Goal: Transaction & Acquisition: Download file/media

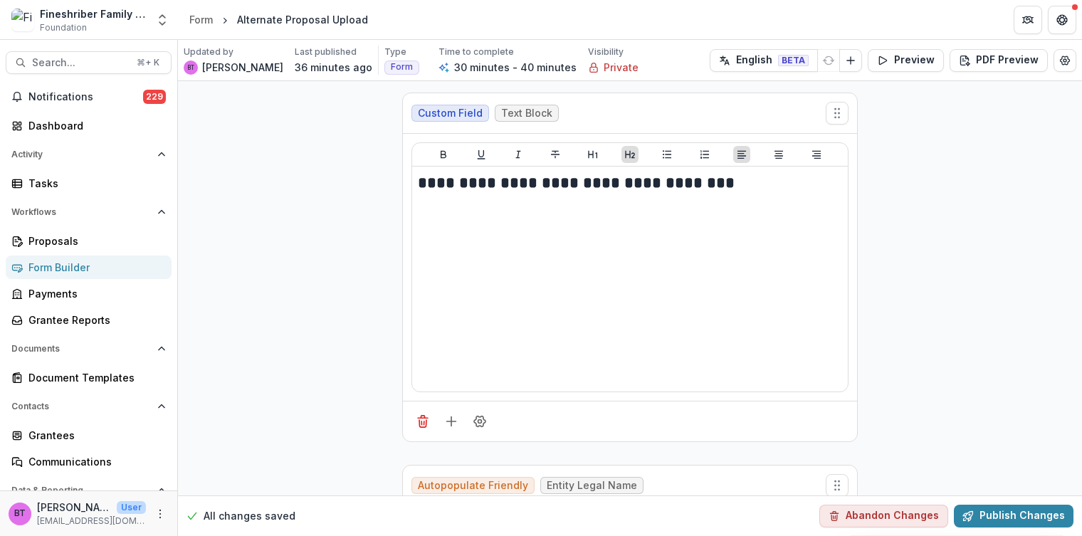
scroll to position [2831, 0]
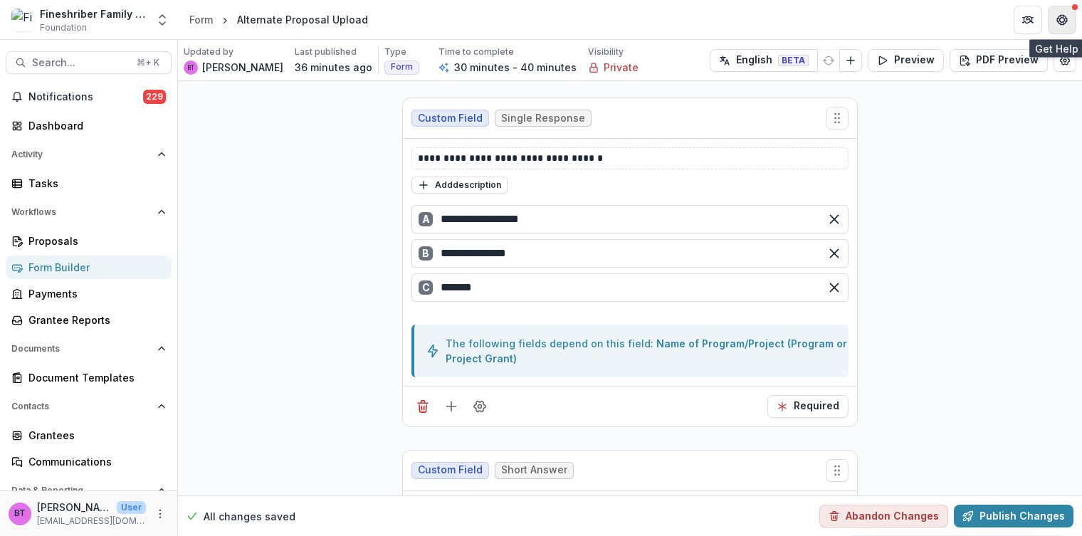
click at [1068, 16] on button "Get Help" at bounding box center [1062, 20] width 28 height 28
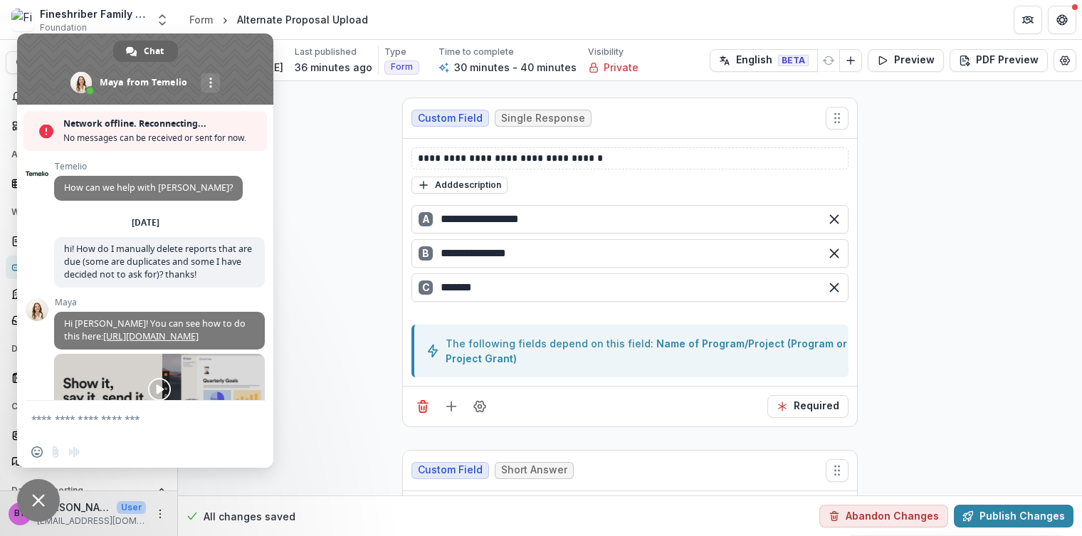
scroll to position [212, 0]
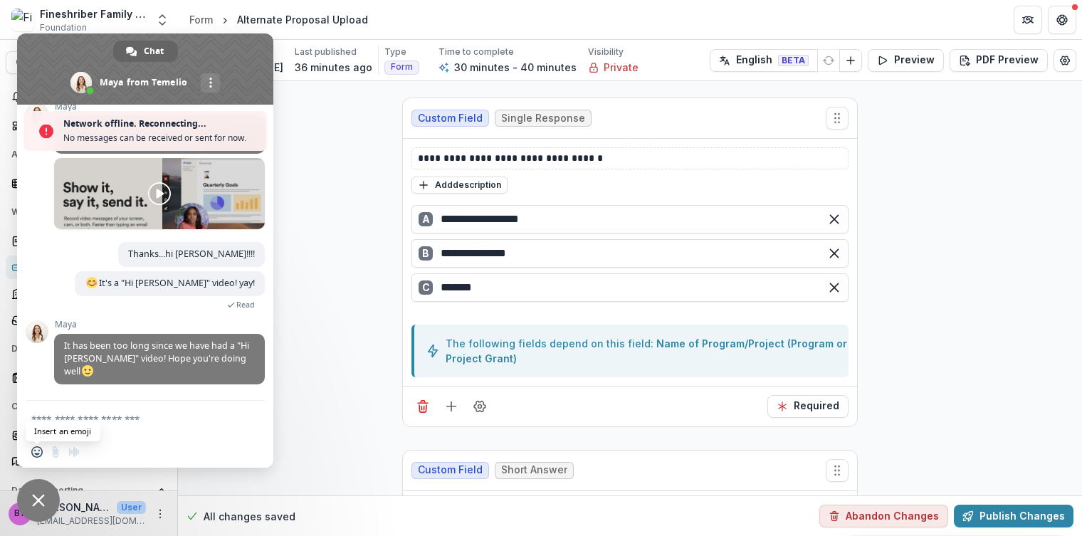
click at [34, 450] on span "Insert an emoji" at bounding box center [36, 451] width 11 height 11
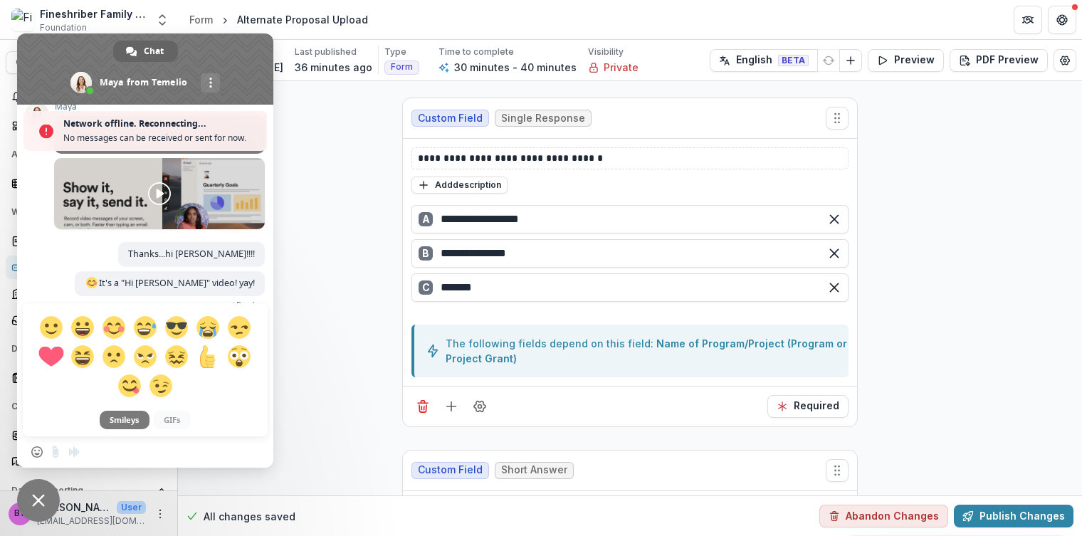
click at [51, 354] on span at bounding box center [50, 356] width 25 height 25
type textarea "**"
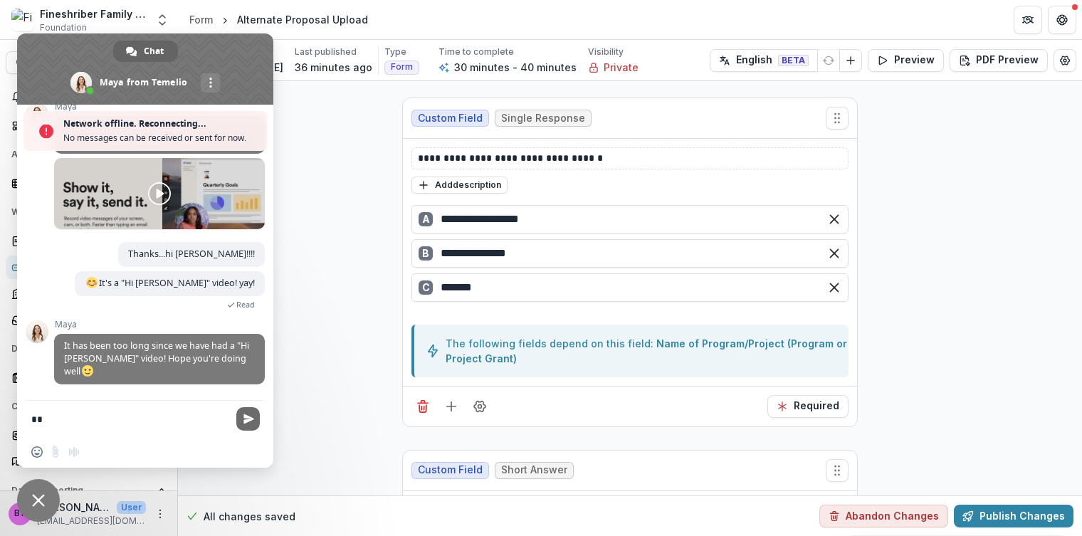
click at [241, 418] on span "Send" at bounding box center [247, 418] width 23 height 23
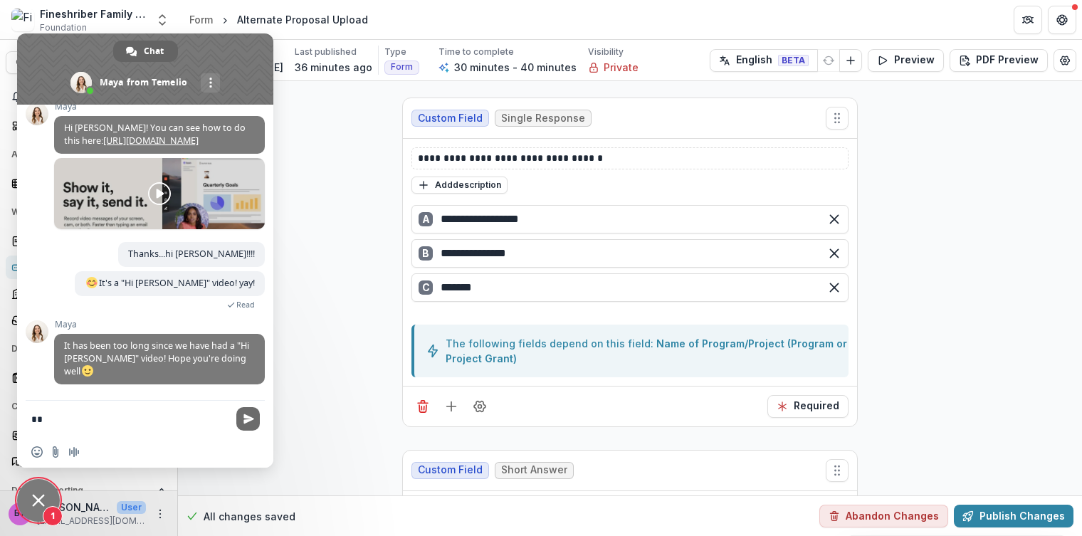
click at [247, 418] on span "Send" at bounding box center [248, 419] width 11 height 11
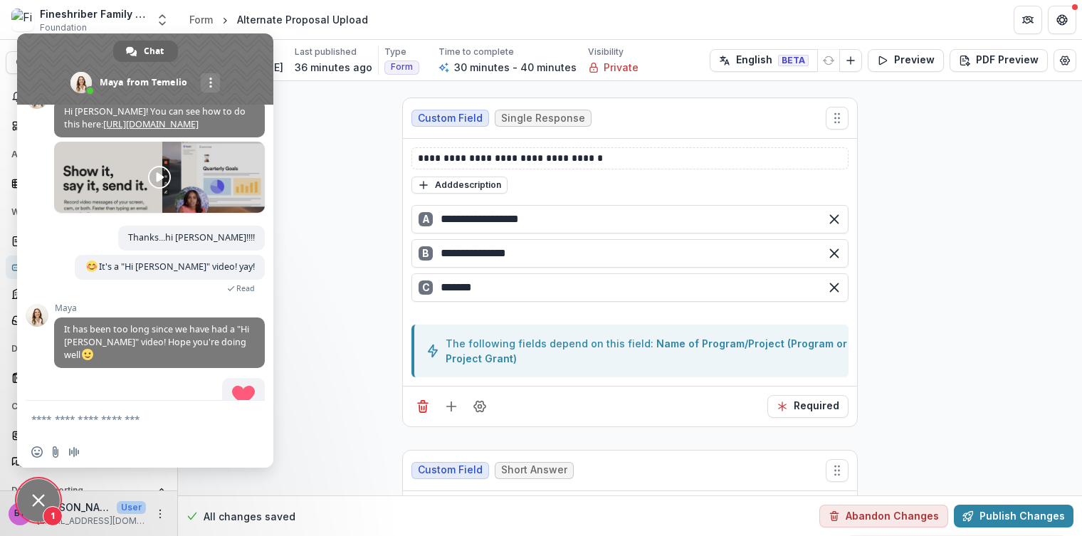
scroll to position [228, 0]
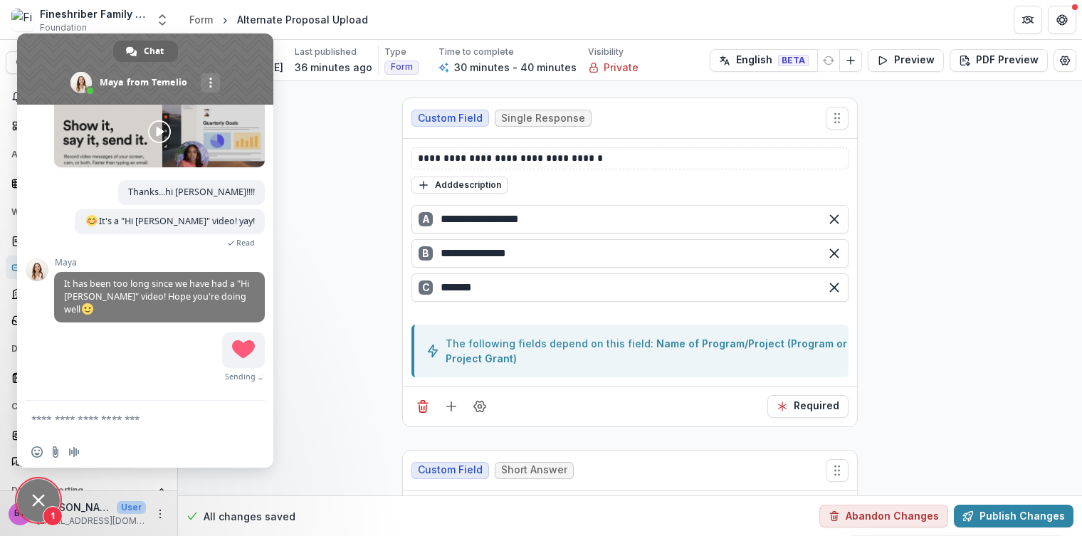
click at [48, 419] on textarea "Compose your message..." at bounding box center [129, 419] width 196 height 13
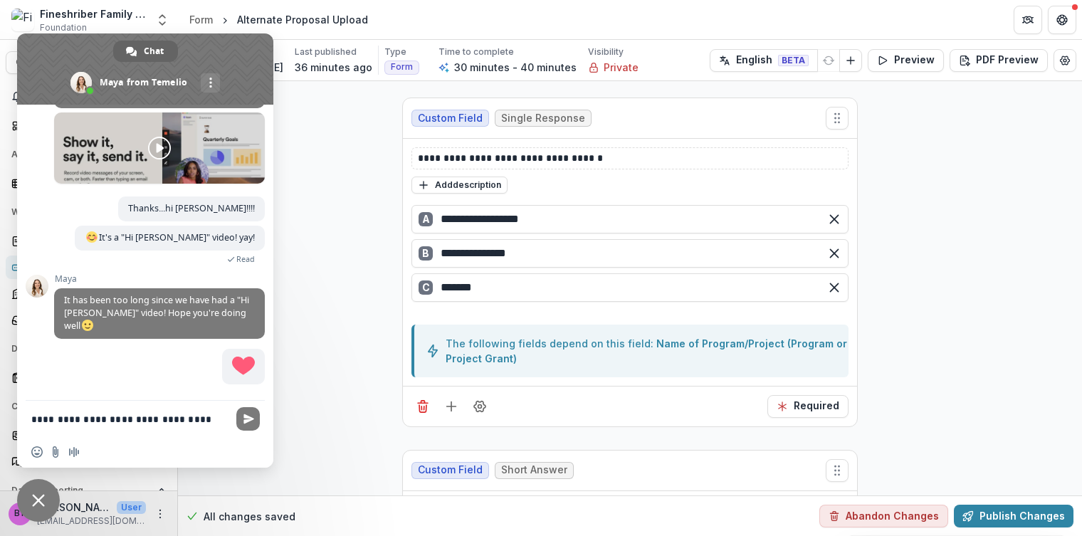
scroll to position [214, 0]
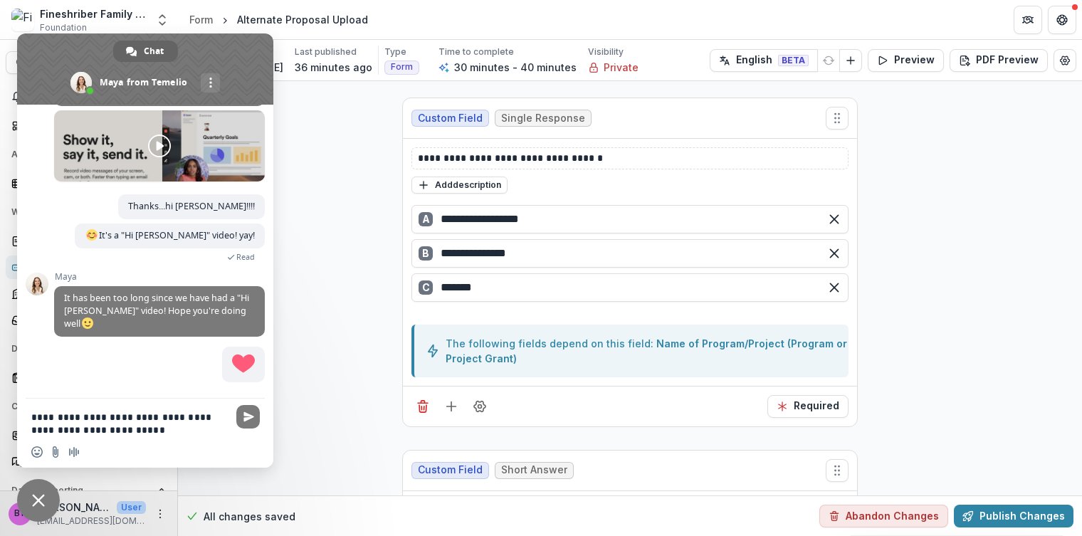
type textarea "**********"
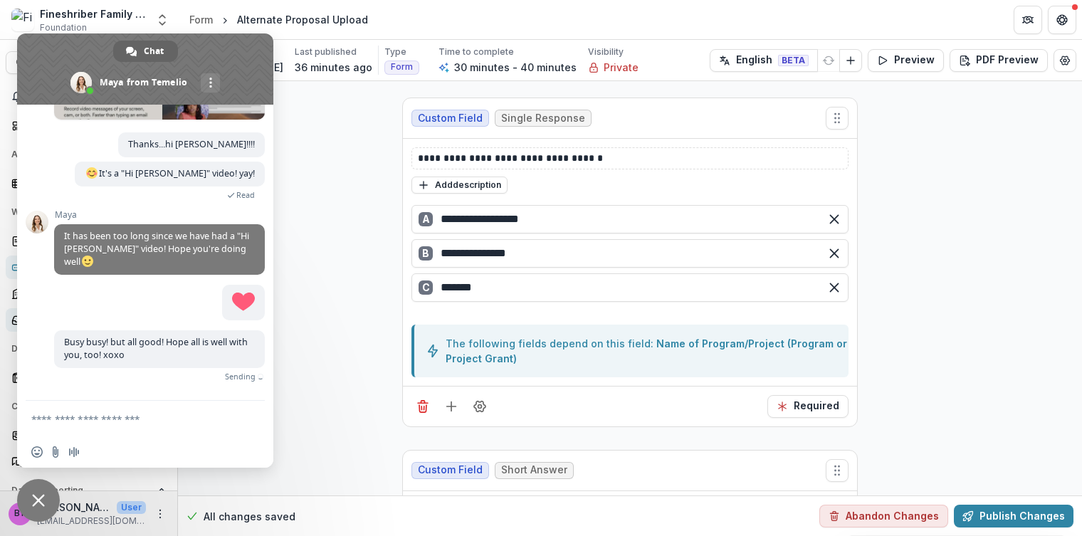
scroll to position [255, 0]
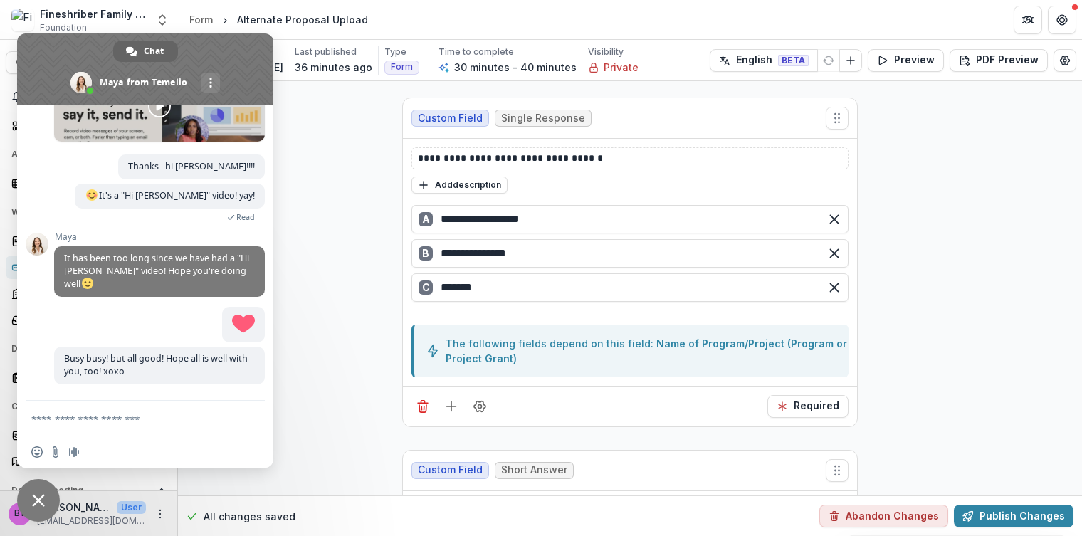
click at [36, 500] on span "Close chat" at bounding box center [38, 500] width 13 height 13
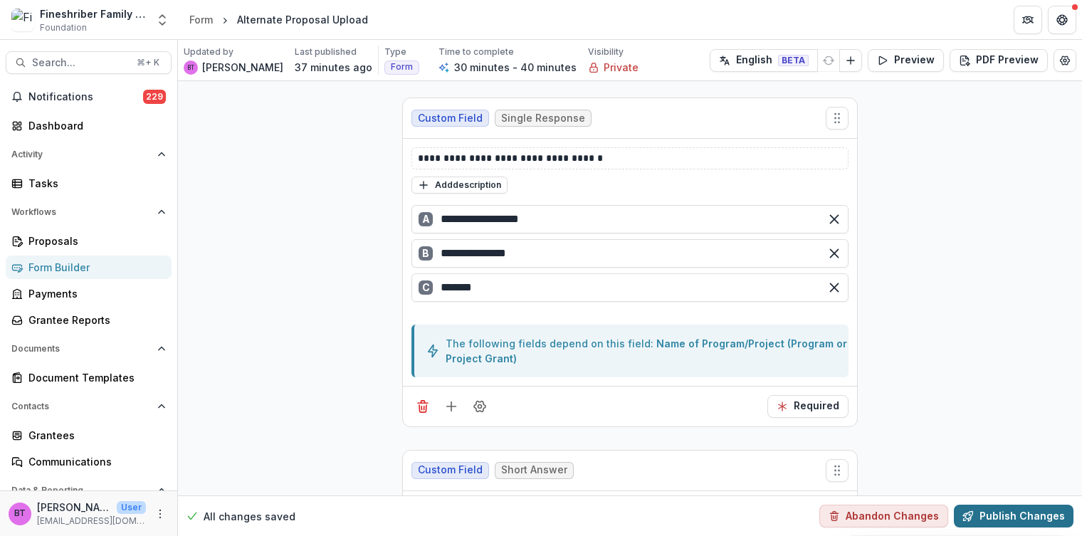
click at [1013, 517] on button "Publish Changes" at bounding box center [1014, 516] width 120 height 23
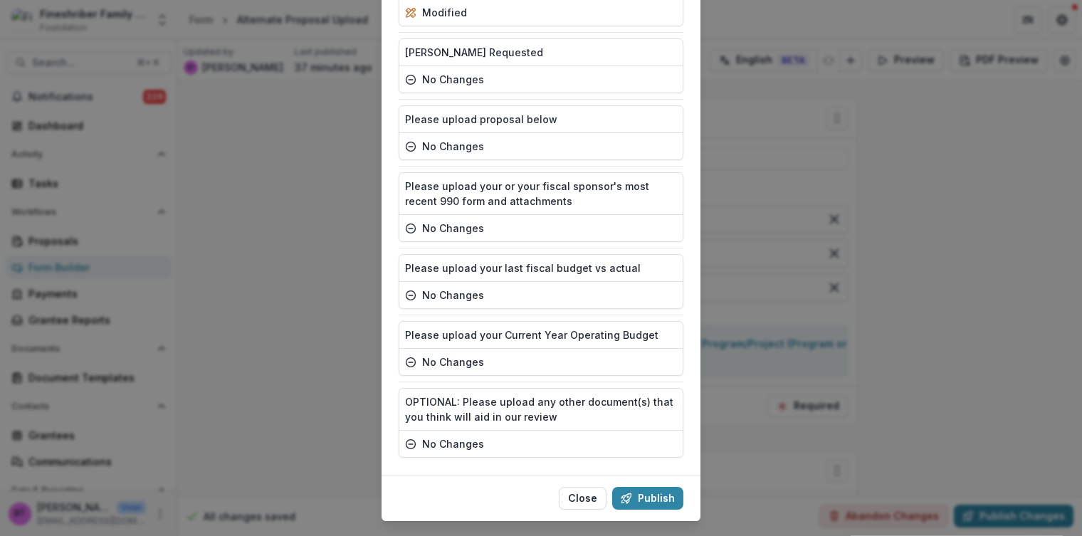
scroll to position [1073, 0]
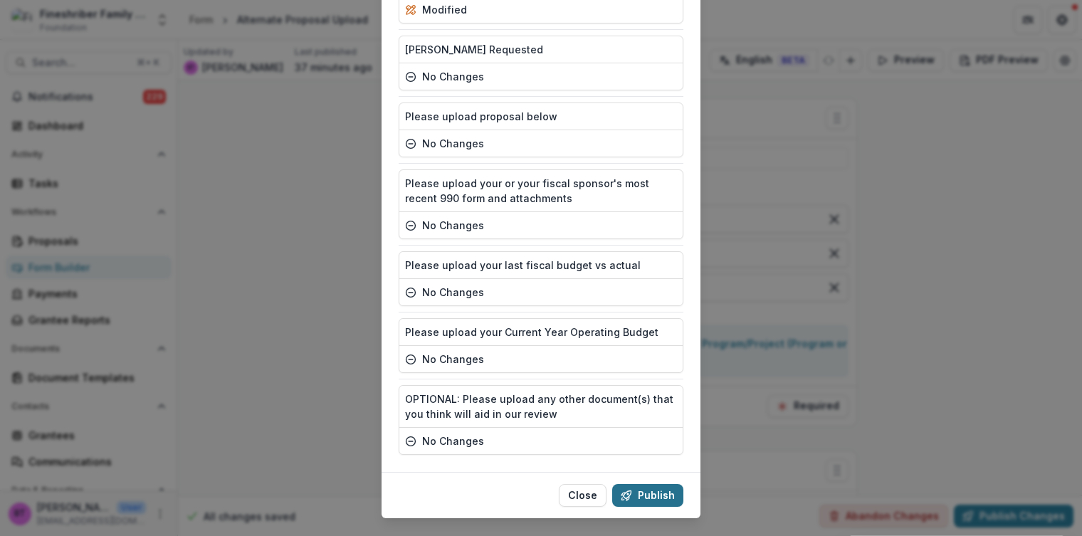
click at [645, 484] on button "Publish" at bounding box center [647, 495] width 71 height 23
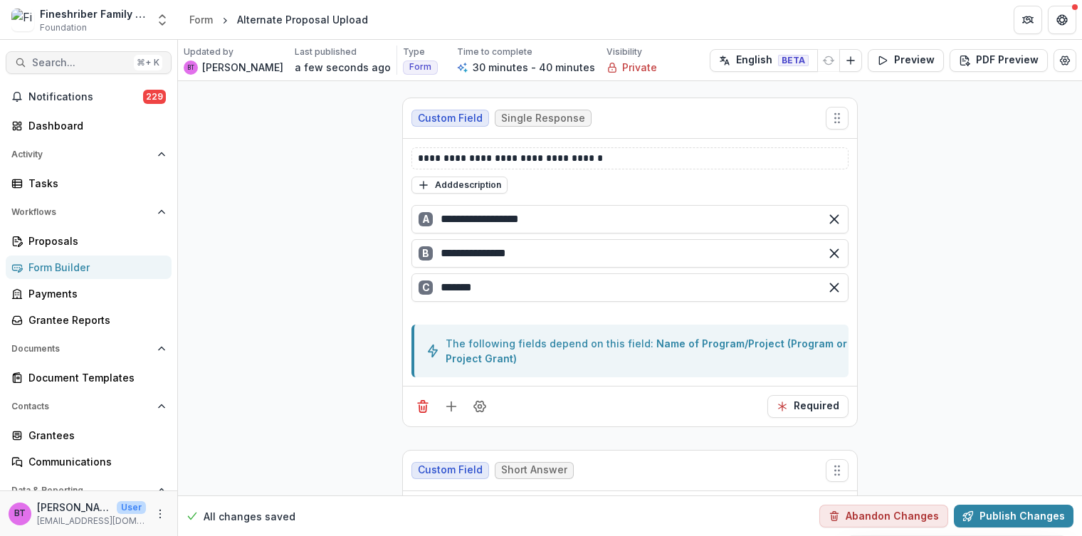
click at [68, 60] on span "Search..." at bounding box center [80, 63] width 96 height 12
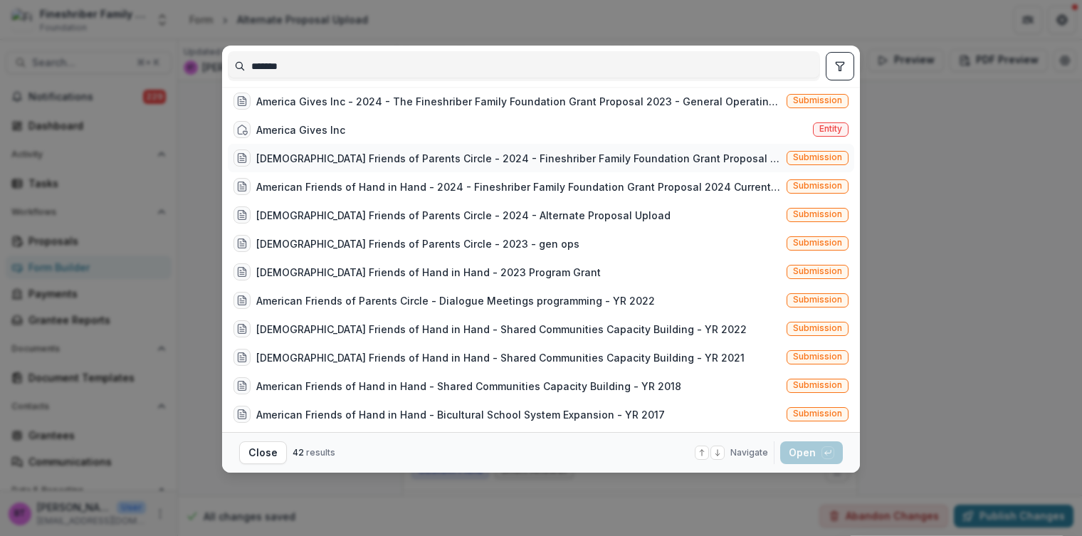
type input "*******"
click at [388, 152] on div "[DEMOGRAPHIC_DATA] Friends of Parents Circle - 2024 - Fineshriber Family Founda…" at bounding box center [541, 158] width 626 height 28
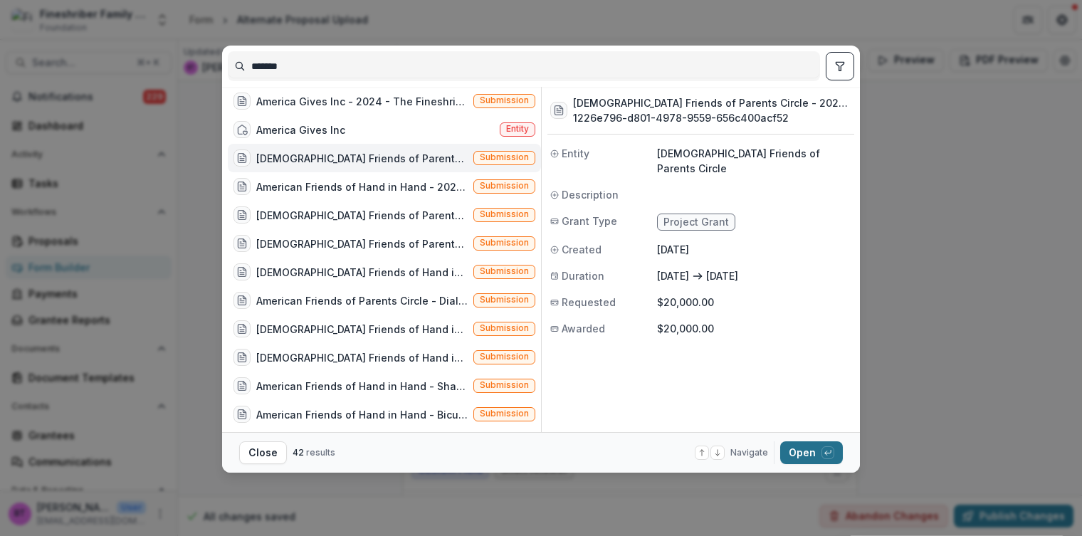
click at [809, 452] on button "Open with enter key" at bounding box center [811, 452] width 63 height 23
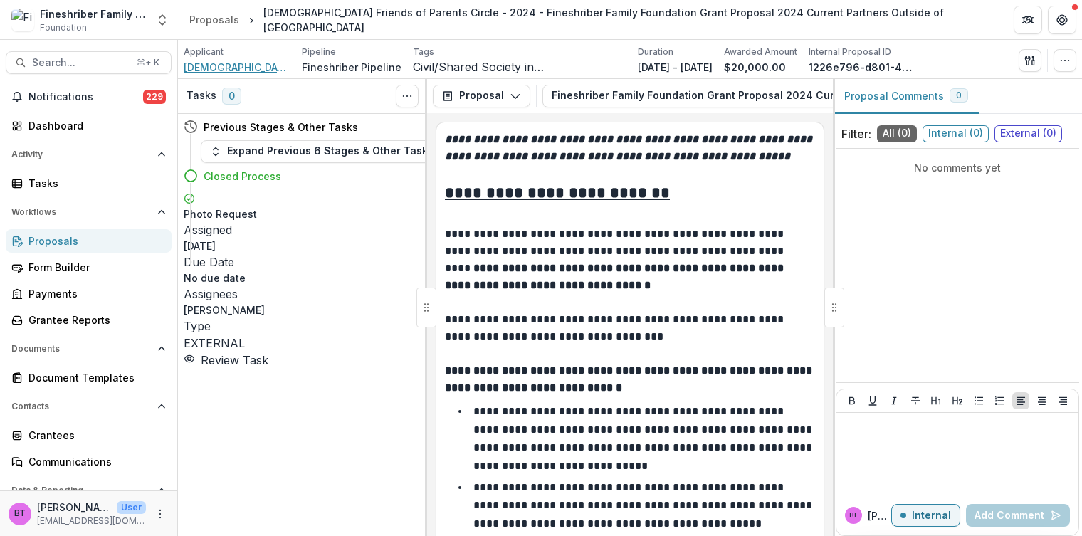
click at [262, 64] on span "[DEMOGRAPHIC_DATA] Friends of Parents Circle" at bounding box center [237, 67] width 107 height 15
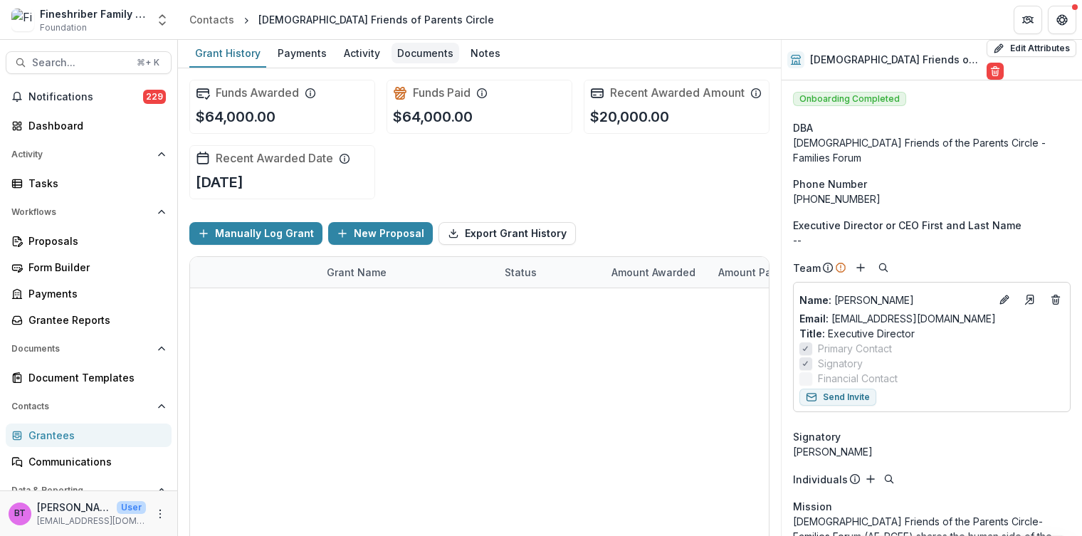
click at [421, 56] on div "Documents" at bounding box center [425, 53] width 68 height 21
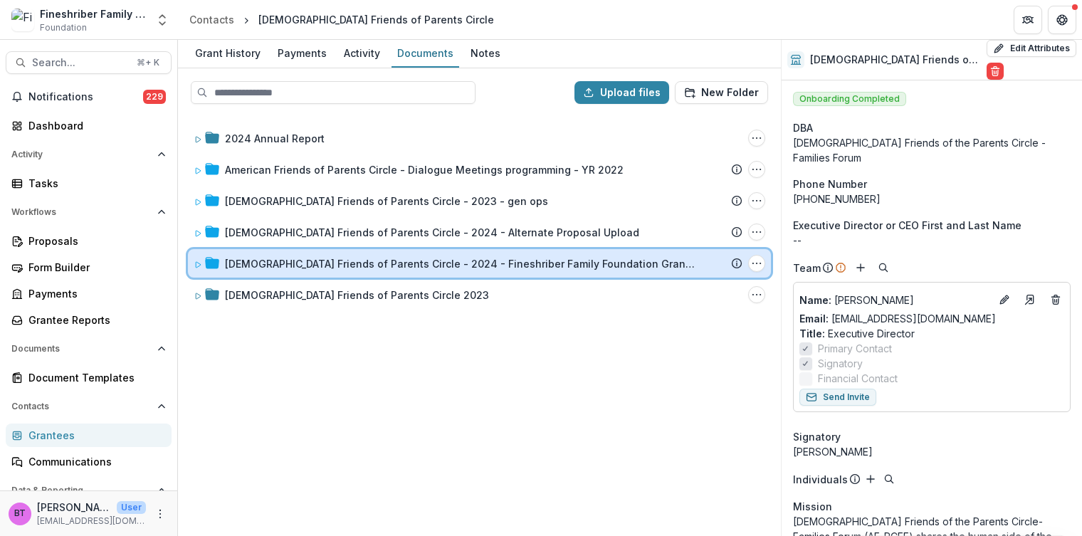
click at [196, 261] on icon at bounding box center [198, 265] width 9 height 9
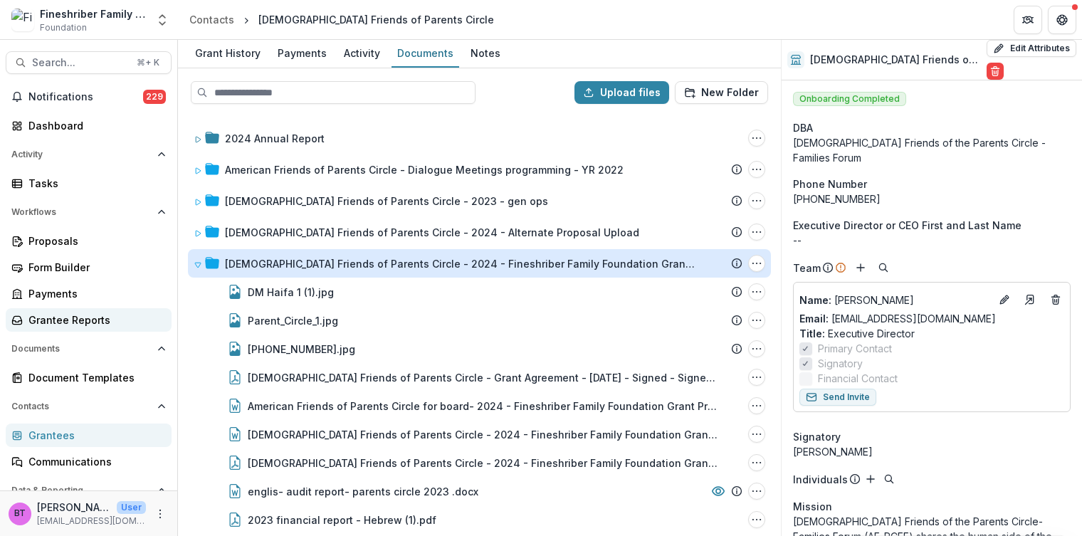
click at [56, 315] on div "Grantee Reports" at bounding box center [94, 319] width 132 height 15
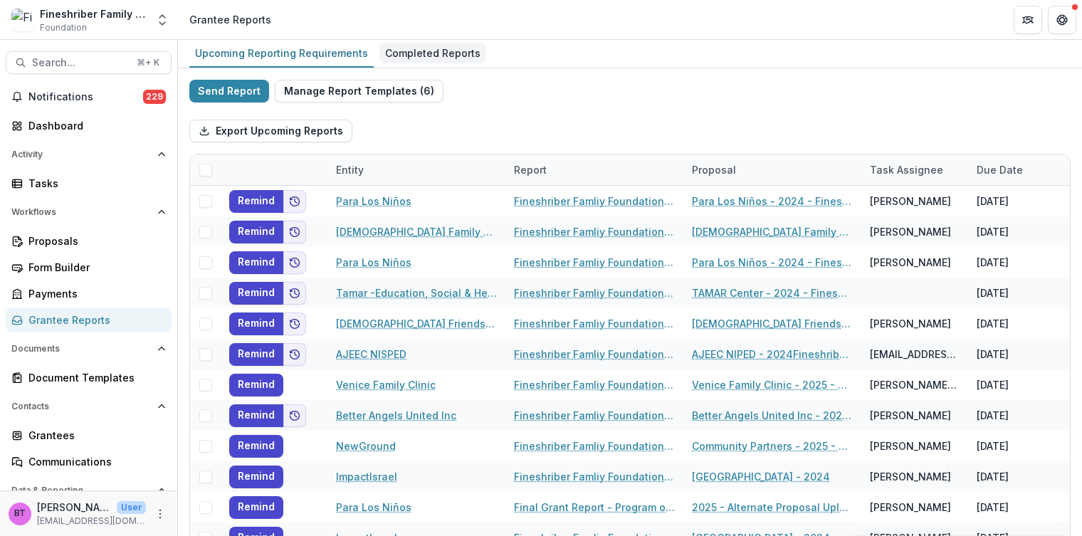
click at [438, 45] on div "Completed Reports" at bounding box center [432, 53] width 107 height 21
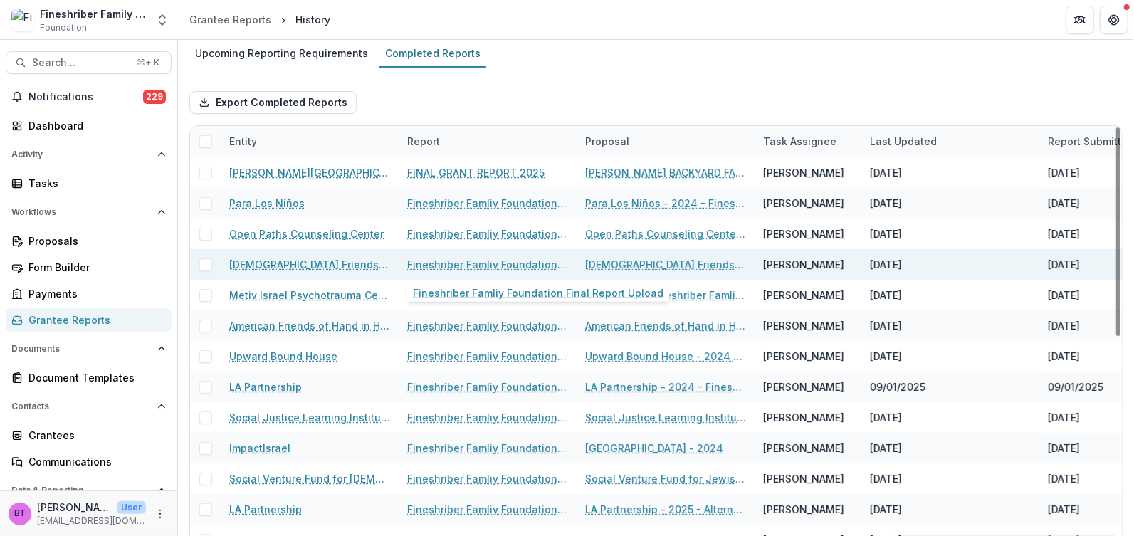
click at [432, 261] on link "Fineshriber Famliy Foundation Final Report Upload" at bounding box center [487, 264] width 161 height 15
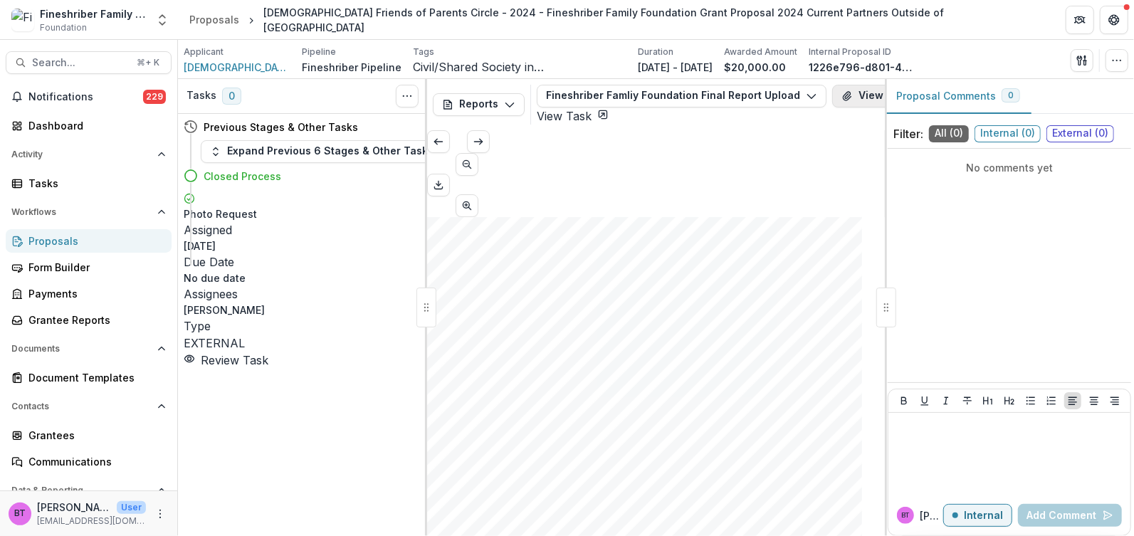
click at [832, 93] on button "View Attached Files" at bounding box center [899, 96] width 135 height 23
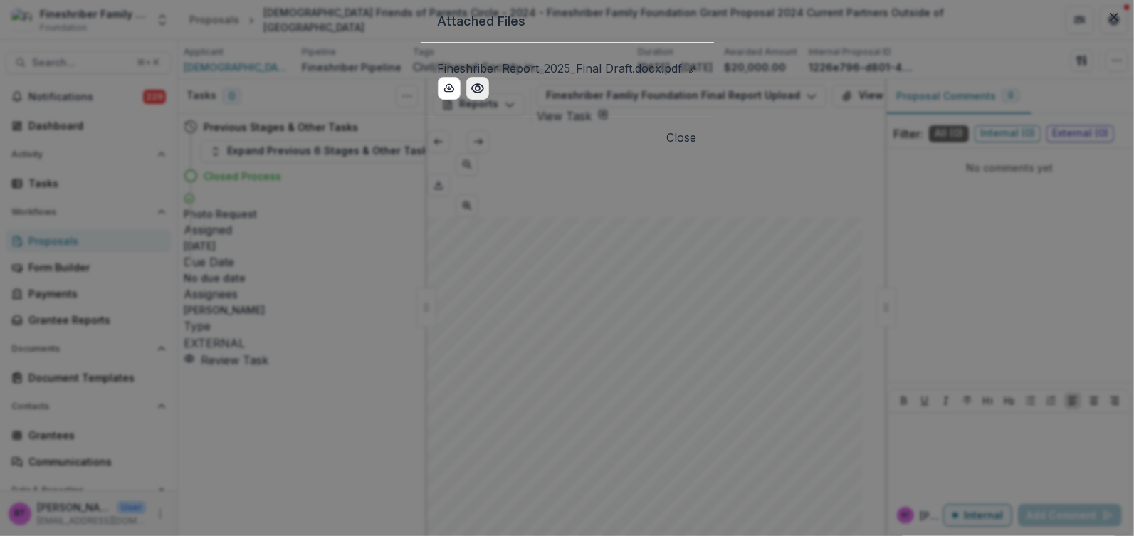
click at [470, 95] on icon "Preview Fineshriber Report_2025_Final Draft.docx.pdf" at bounding box center [477, 88] width 14 height 14
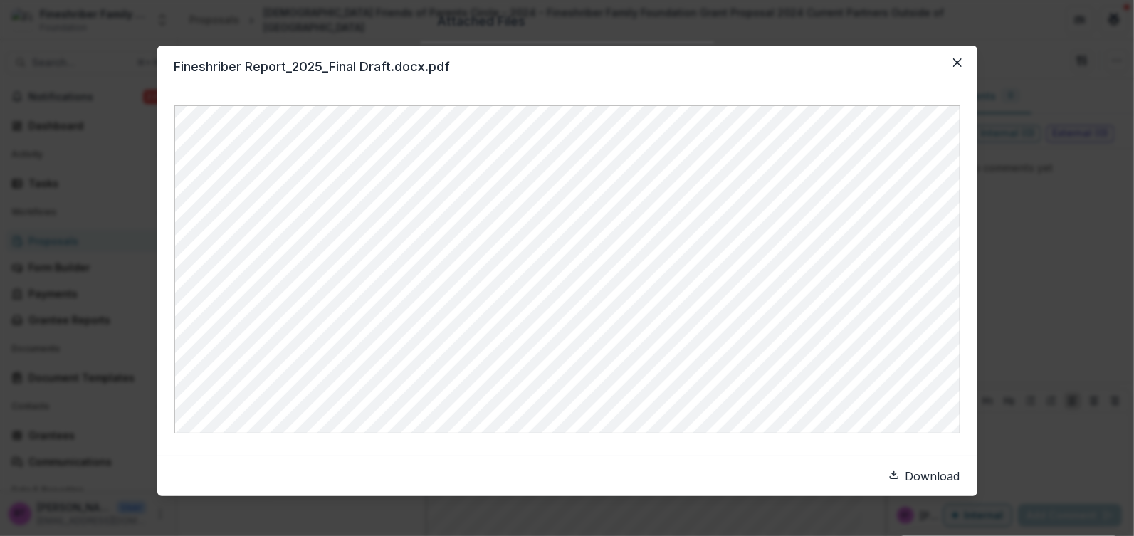
click at [888, 478] on link "Download" at bounding box center [924, 476] width 72 height 17
